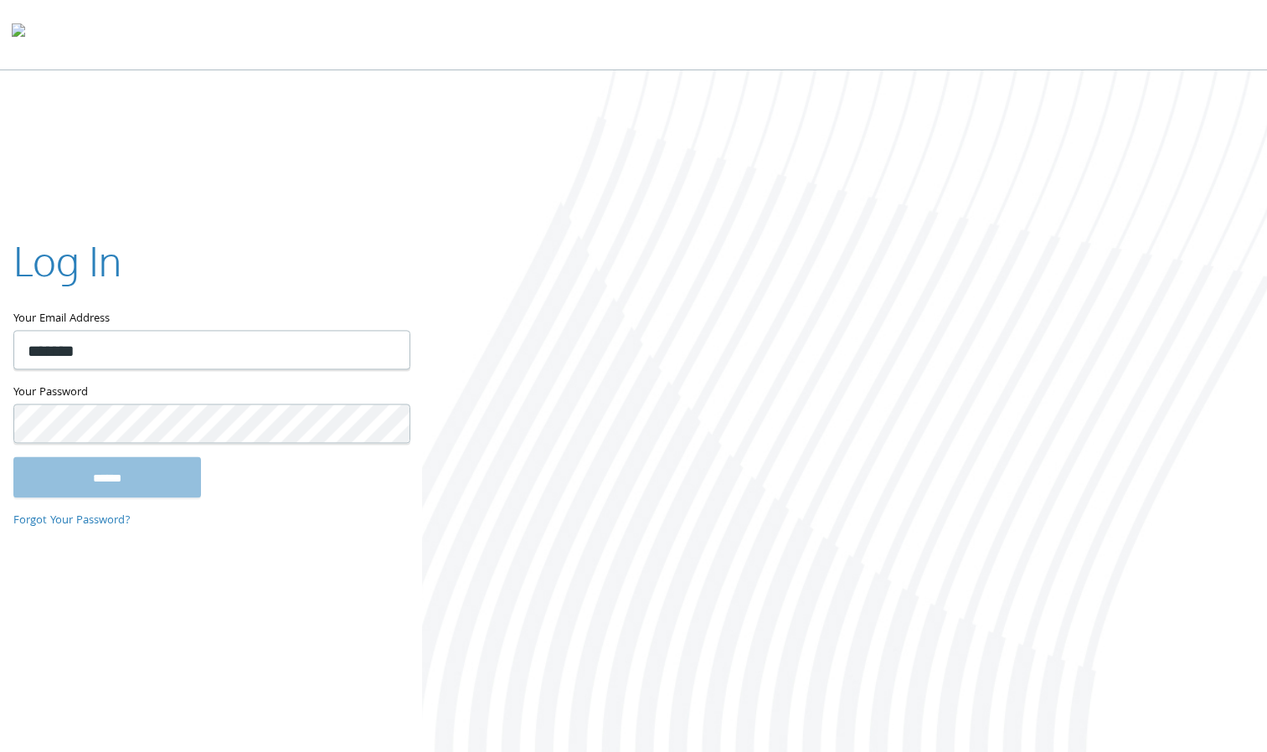
type input "**********"
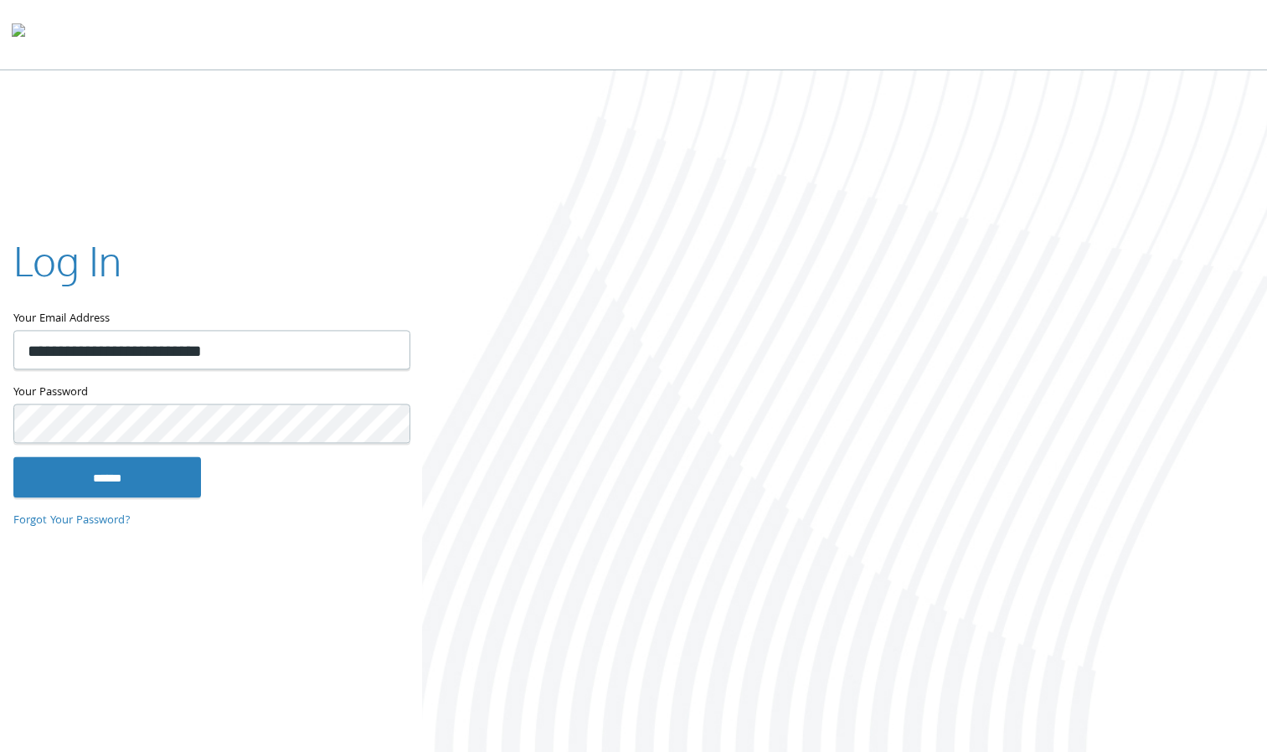
click at [13, 457] on input "******" at bounding box center [107, 477] width 188 height 40
type input "**********"
click at [13, 457] on input "******" at bounding box center [107, 477] width 188 height 40
